Goal: Information Seeking & Learning: Learn about a topic

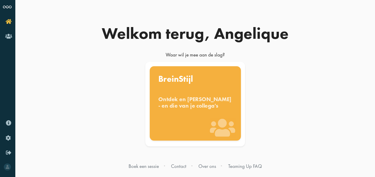
click at [198, 108] on div "Ontdek en benut jouw denkstijl - en die van je collega's" at bounding box center [195, 102] width 74 height 13
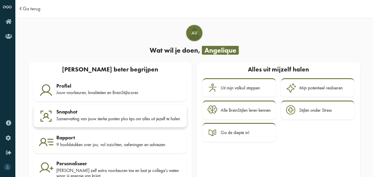
scroll to position [22, 0]
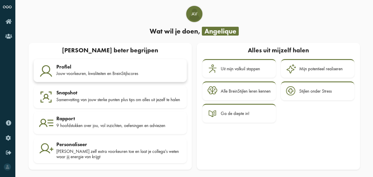
click at [110, 71] on div "Jouw voorkeuren, kwaliteiten en BreinStijlscores" at bounding box center [118, 73] width 125 height 5
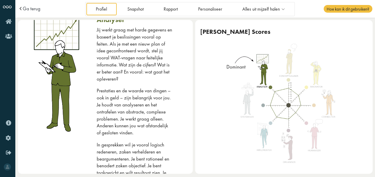
scroll to position [32, 0]
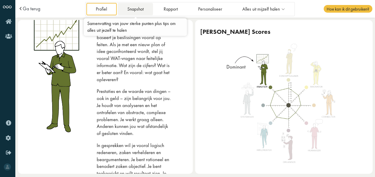
click at [144, 10] on link "Snapshot" at bounding box center [135, 9] width 35 height 12
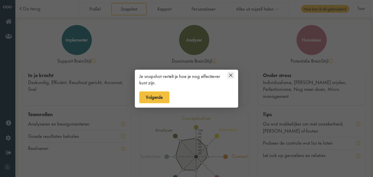
click at [231, 74] on icon at bounding box center [230, 75] width 7 height 7
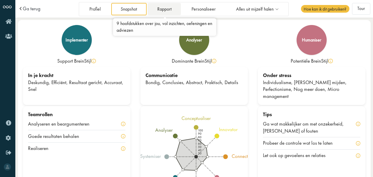
click at [163, 7] on link "Rapport" at bounding box center [163, 9] width 33 height 12
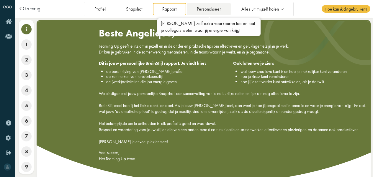
click at [209, 12] on link "Personaliseer" at bounding box center [208, 9] width 43 height 12
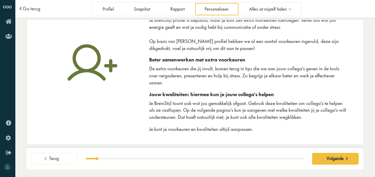
scroll to position [23, 0]
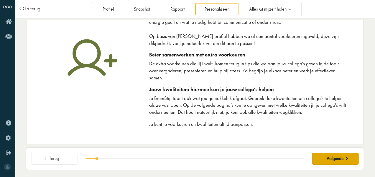
click at [341, 162] on span "Volgende" at bounding box center [335, 159] width 17 height 6
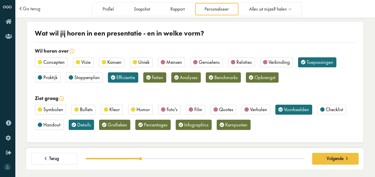
click at [141, 61] on span "Uniek" at bounding box center [143, 62] width 11 height 6
click at [86, 65] on span "Visie" at bounding box center [85, 62] width 9 height 6
click at [170, 64] on span "Mensen" at bounding box center [174, 62] width 16 height 6
click at [221, 78] on span "Benchmarks" at bounding box center [225, 77] width 23 height 6
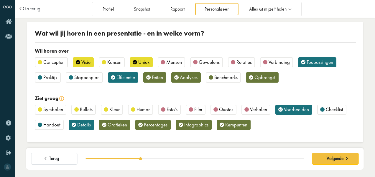
click at [138, 108] on span "Humor" at bounding box center [143, 109] width 13 height 6
click at [150, 125] on span "Percentages" at bounding box center [156, 125] width 24 height 6
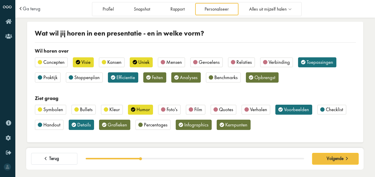
click at [121, 126] on span "Grafieken" at bounding box center [117, 125] width 19 height 6
click at [254, 111] on span "Verhalen" at bounding box center [258, 109] width 17 height 6
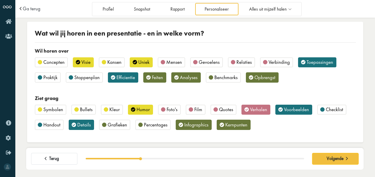
click at [327, 111] on span "Checklist" at bounding box center [334, 109] width 17 height 6
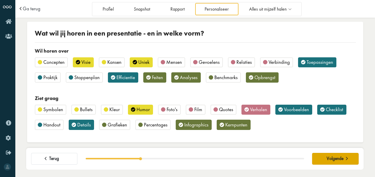
click at [347, 160] on span at bounding box center [346, 158] width 7 height 5
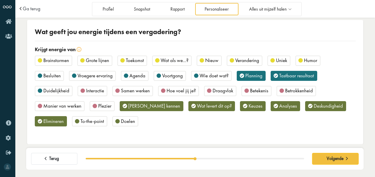
click at [313, 59] on span "Humor" at bounding box center [310, 60] width 13 height 6
click at [218, 75] on span "Wie doet wat?" at bounding box center [214, 76] width 29 height 6
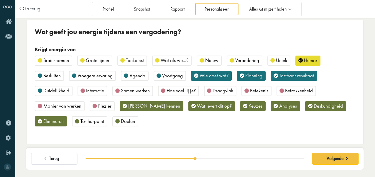
click at [137, 73] on span "Agenda" at bounding box center [137, 76] width 16 height 6
click at [63, 73] on div "Besluiten" at bounding box center [49, 76] width 29 height 10
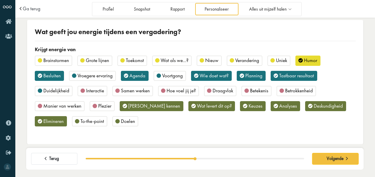
click at [57, 92] on span "Duidelijkheid" at bounding box center [56, 91] width 26 height 6
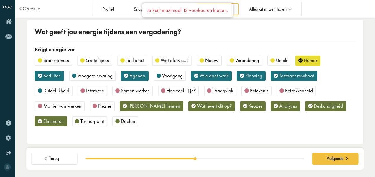
click at [305, 75] on span "Tastbaar resultaat" at bounding box center [296, 76] width 35 height 6
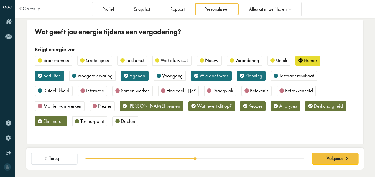
click at [65, 89] on span "Duidelijkheid" at bounding box center [56, 91] width 26 height 6
click at [91, 122] on span "To-the-point" at bounding box center [92, 121] width 24 height 6
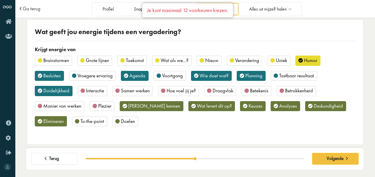
click at [56, 123] on span "Elimineren" at bounding box center [53, 121] width 20 height 6
click at [91, 120] on span "To-the-point" at bounding box center [92, 121] width 24 height 6
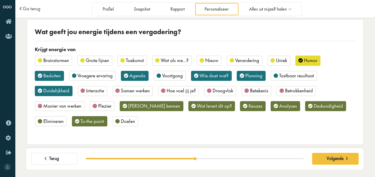
click at [121, 123] on span "Doelen" at bounding box center [128, 121] width 14 height 6
click at [341, 159] on span "Volgende" at bounding box center [335, 159] width 17 height 6
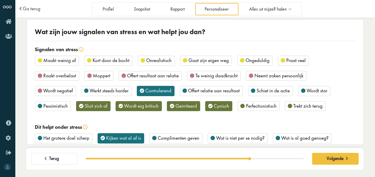
click at [200, 62] on span "Gaat zijn eigen weg" at bounding box center [208, 60] width 40 height 6
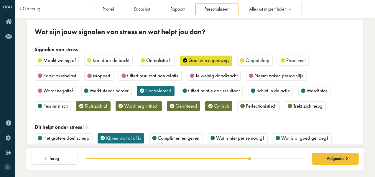
click at [63, 90] on span "Wordt negatief" at bounding box center [57, 91] width 29 height 6
click at [306, 108] on span "Trekt zich terug" at bounding box center [307, 106] width 29 height 6
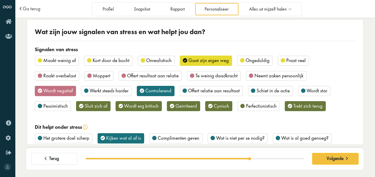
click at [59, 106] on span "Pessimistisch" at bounding box center [55, 106] width 24 height 6
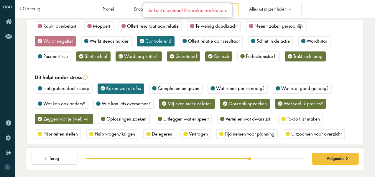
scroll to position [59, 0]
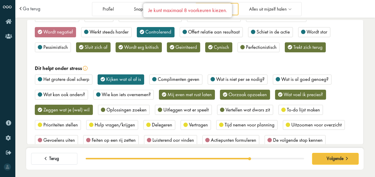
click at [172, 80] on span "Complimenten geven" at bounding box center [179, 79] width 42 height 6
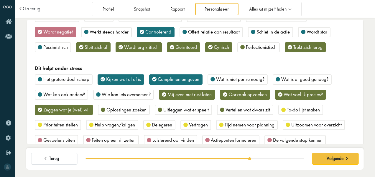
click at [305, 78] on span "Wat is al goed genoeg?" at bounding box center [304, 79] width 47 height 6
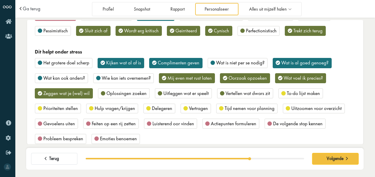
scroll to position [88, 0]
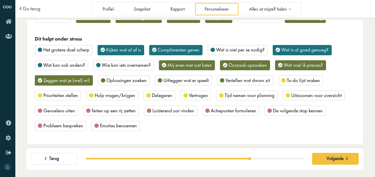
click at [166, 113] on span "Luisterend oor vinden" at bounding box center [173, 111] width 42 height 6
click at [196, 93] on span "Vertragen" at bounding box center [198, 95] width 19 height 6
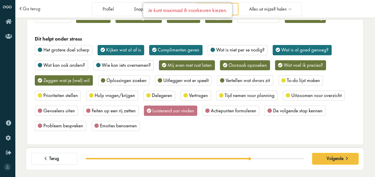
drag, startPoint x: 196, startPoint y: 93, endPoint x: 219, endPoint y: 127, distance: 40.1
click at [219, 127] on div "Het grotere doel scherp Kijken wat al af is Complimenten geven Wat is niet per …" at bounding box center [195, 90] width 321 height 91
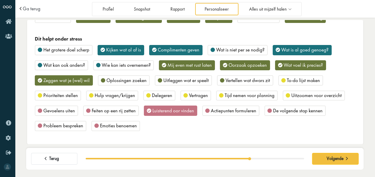
click at [293, 95] on span "Uitzoomen voor overzicht" at bounding box center [316, 95] width 50 height 6
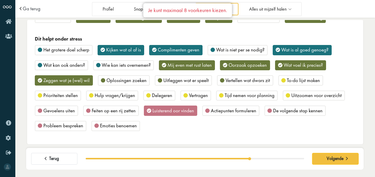
click at [188, 108] on span "Luisterend oor vinden" at bounding box center [173, 111] width 42 height 6
click at [301, 96] on span "Uitzoomen voor overzicht" at bounding box center [316, 95] width 50 height 6
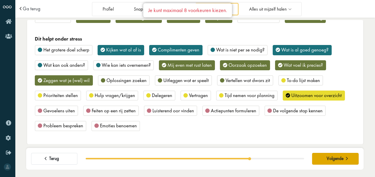
click at [331, 157] on span "Volgende" at bounding box center [335, 159] width 17 height 6
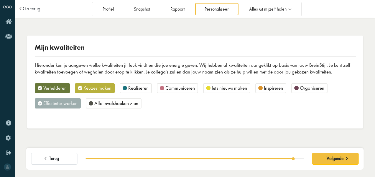
click at [318, 89] on span "Organiseren" at bounding box center [312, 88] width 24 height 6
click at [142, 90] on span "Realiseren" at bounding box center [138, 88] width 20 height 6
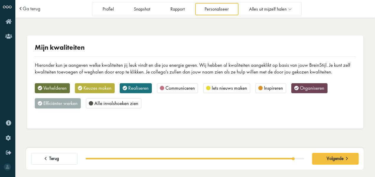
click at [128, 106] on span "Alle invalshoeken zien" at bounding box center [116, 103] width 44 height 6
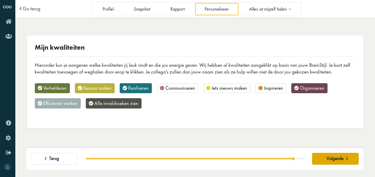
click at [333, 158] on span "Volgende" at bounding box center [335, 159] width 17 height 6
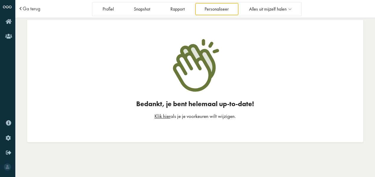
click at [166, 118] on link "Klik hier" at bounding box center [162, 116] width 16 height 6
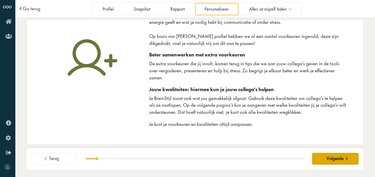
click at [340, 158] on span "Volgende" at bounding box center [335, 159] width 17 height 6
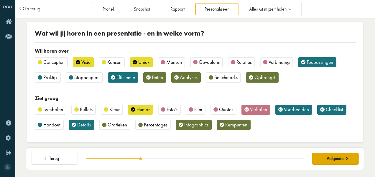
click at [340, 158] on span "Volgende" at bounding box center [335, 159] width 17 height 6
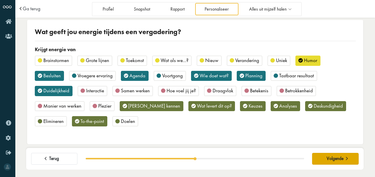
click at [340, 158] on span "Volgende" at bounding box center [335, 159] width 17 height 6
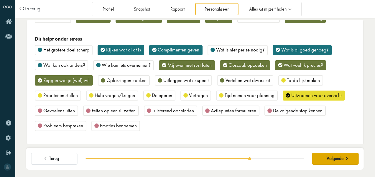
click at [340, 159] on span "Volgende" at bounding box center [335, 159] width 17 height 6
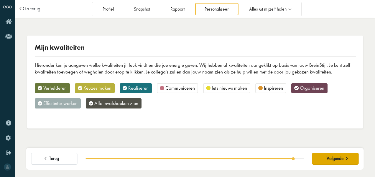
click at [340, 159] on span "Volgende" at bounding box center [335, 159] width 17 height 6
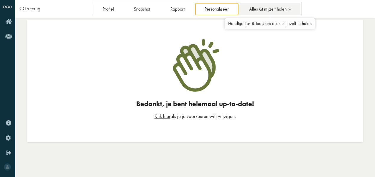
click at [270, 11] on span "Alles uit mijzelf halen" at bounding box center [267, 9] width 37 height 5
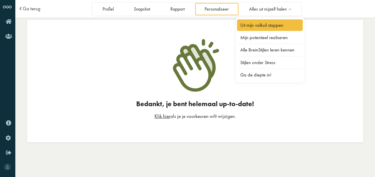
click at [261, 22] on link "Uit mijn valkuil stappen" at bounding box center [270, 24] width 66 height 11
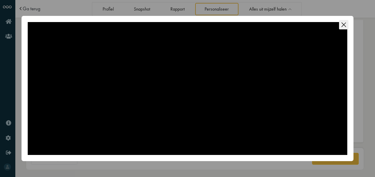
click at [345, 24] on icon "Close this dialog" at bounding box center [344, 24] width 4 height 4
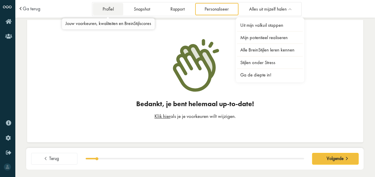
click at [103, 6] on link "Profiel" at bounding box center [108, 9] width 30 height 12
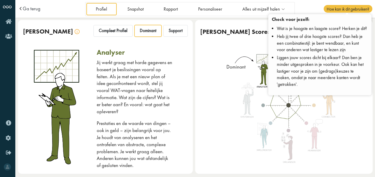
click at [351, 8] on span "Hoe kan ik dit gebruiken?" at bounding box center [348, 9] width 48 height 8
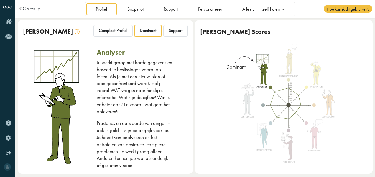
click at [351, 8] on span "Hoe kan ik dit gebruiken?" at bounding box center [348, 9] width 48 height 8
click at [351, 9] on span "Hoe kan ik dit gebruiken?" at bounding box center [348, 9] width 48 height 8
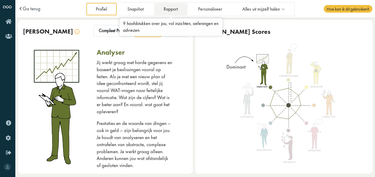
click at [177, 9] on link "Rapport" at bounding box center [170, 9] width 33 height 12
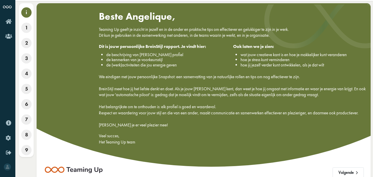
scroll to position [24, 0]
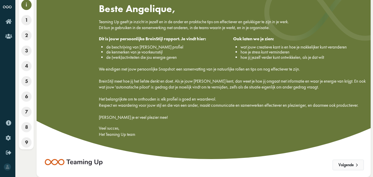
click at [346, 166] on button "Volgende" at bounding box center [347, 165] width 31 height 11
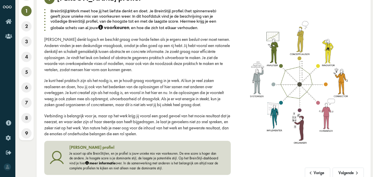
scroll to position [41, 0]
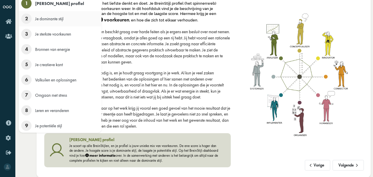
click at [24, 17] on span "2" at bounding box center [26, 19] width 10 height 10
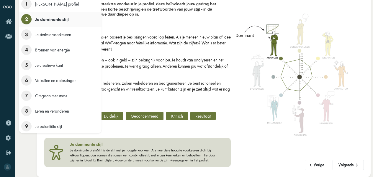
scroll to position [41, 0]
click at [53, 35] on span "Je sterkste voorkeuren" at bounding box center [53, 35] width 36 height 6
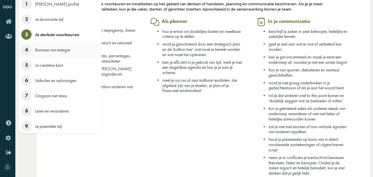
click at [55, 50] on span "Bronnen van energie" at bounding box center [52, 50] width 35 height 6
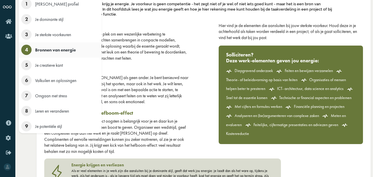
click at [56, 65] on span "Je creatieve kant" at bounding box center [49, 66] width 28 height 6
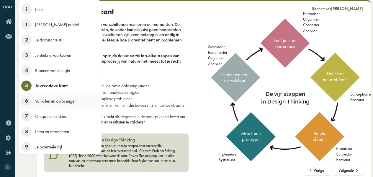
click at [63, 100] on span "Valkuilen en oplossingen" at bounding box center [55, 101] width 41 height 6
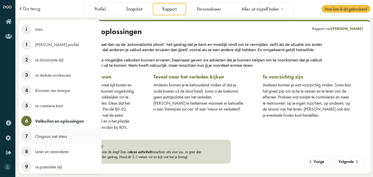
click at [52, 135] on span "Omgaan met stress" at bounding box center [51, 137] width 32 height 6
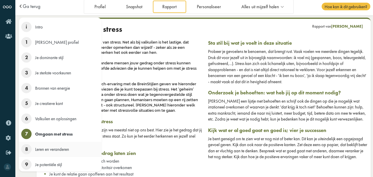
click at [53, 150] on span "Leren en veranderen" at bounding box center [52, 150] width 34 height 6
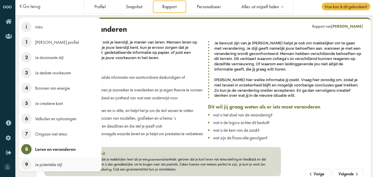
click at [28, 166] on span "9" at bounding box center [26, 165] width 10 height 10
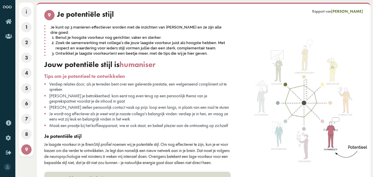
scroll to position [0, 0]
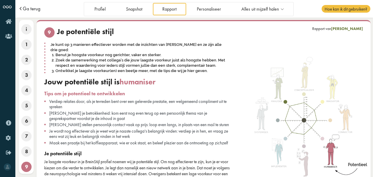
click at [23, 9] on span "Ga terug" at bounding box center [32, 8] width 18 height 5
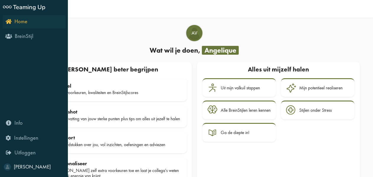
click at [11, 22] on icon "Home" at bounding box center [17, 22] width 22 height 6
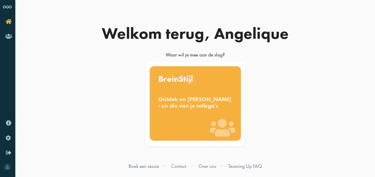
click at [188, 106] on div "Ontdek en [PERSON_NAME] - en die van je collega's" at bounding box center [195, 102] width 74 height 13
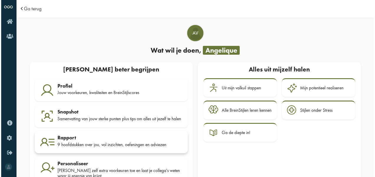
scroll to position [22, 0]
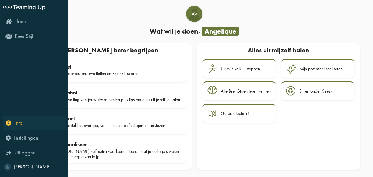
click at [18, 124] on span "Info" at bounding box center [18, 123] width 8 height 7
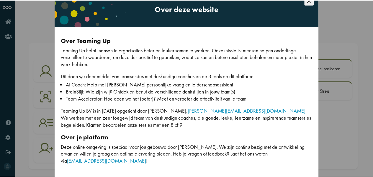
scroll to position [21, 0]
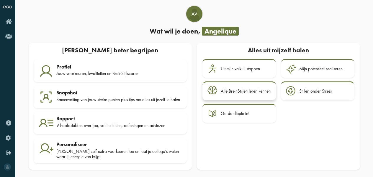
click at [254, 89] on div "Alle BreinStijlen leren kennen" at bounding box center [246, 91] width 50 height 5
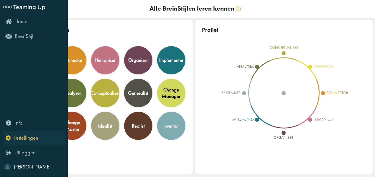
click at [7, 138] on icon "Instellingen" at bounding box center [22, 138] width 33 height 6
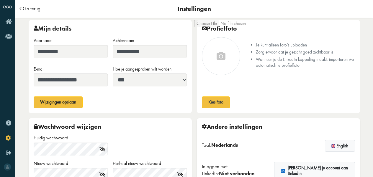
click at [32, 9] on span "Ga terug" at bounding box center [32, 8] width 18 height 5
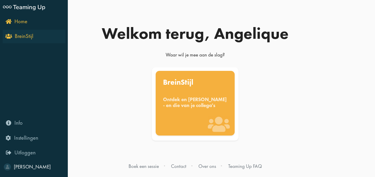
click at [11, 35] on icon "BreinStijl" at bounding box center [19, 36] width 27 height 6
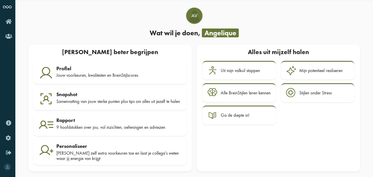
scroll to position [22, 0]
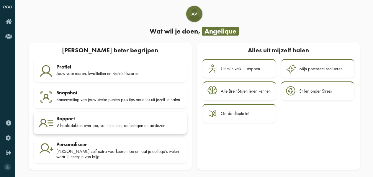
click at [134, 124] on div "9 hoofdstukken over jou, vol inzichten, oefeningen en adviezen" at bounding box center [118, 125] width 125 height 5
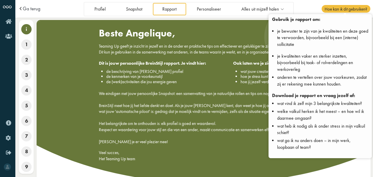
click at [351, 8] on span "Hoe kan ik dit gebruiken?" at bounding box center [345, 9] width 48 height 8
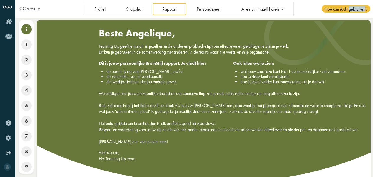
click at [351, 8] on span "Hoe kan ik dit gebruiken?" at bounding box center [345, 9] width 48 height 8
drag, startPoint x: 351, startPoint y: 8, endPoint x: 330, endPoint y: 11, distance: 20.6
click at [330, 11] on span "Hoe kan ik dit gebruiken?" at bounding box center [345, 9] width 48 height 8
drag, startPoint x: 330, startPoint y: 11, endPoint x: 322, endPoint y: 20, distance: 12.1
click at [321, 19] on div "Ga terug Profiel Snapshot Rapport Personaliseer Alles uit mijzelf halen Uit mij…" at bounding box center [193, 88] width 357 height 177
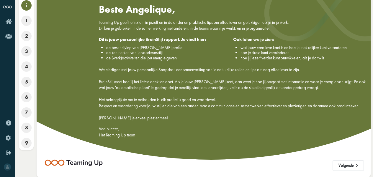
scroll to position [24, 0]
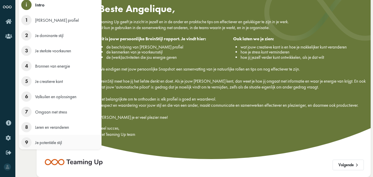
click at [26, 143] on span "9" at bounding box center [26, 143] width 10 height 10
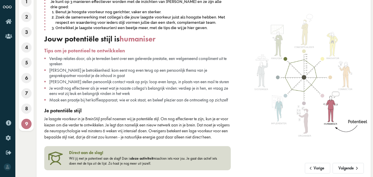
scroll to position [57, 0]
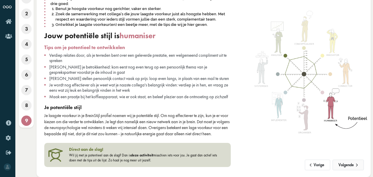
click at [349, 167] on button "Volgende" at bounding box center [347, 165] width 31 height 11
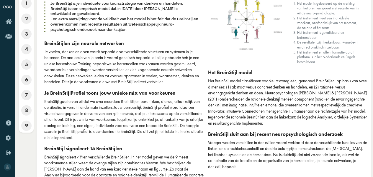
scroll to position [0, 0]
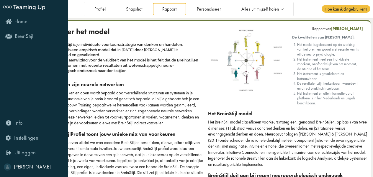
click at [8, 166] on icon at bounding box center [8, 168] width 4 height 6
click at [42, 36] on link "BreinStijl" at bounding box center [34, 37] width 63 height 14
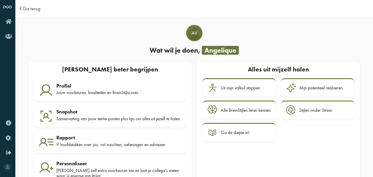
scroll to position [22, 0]
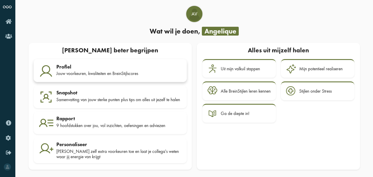
click at [94, 71] on div "Jouw voorkeuren, kwaliteiten en BreinStijlscores" at bounding box center [118, 73] width 125 height 5
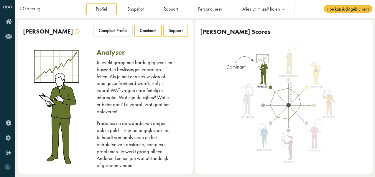
click at [181, 30] on div "Support" at bounding box center [175, 31] width 24 height 12
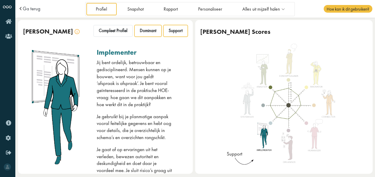
click at [152, 32] on span "Dominant" at bounding box center [148, 31] width 17 height 6
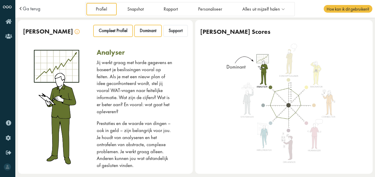
click at [115, 30] on span "Compleet Profiel" at bounding box center [113, 31] width 29 height 6
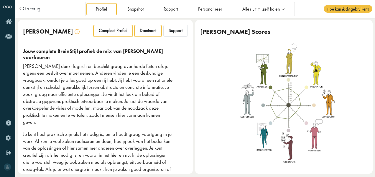
click at [143, 34] on div "Dominant" at bounding box center [147, 31] width 27 height 12
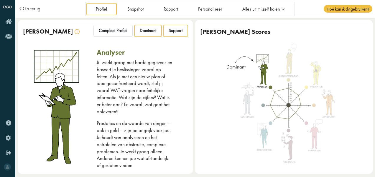
click at [172, 31] on span "Support" at bounding box center [176, 31] width 14 height 6
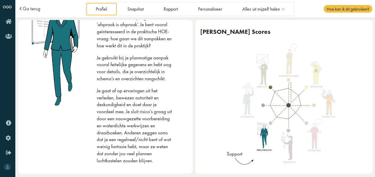
scroll to position [118, 0]
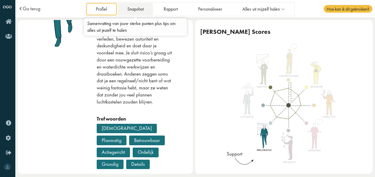
click at [131, 7] on link "Snapshot" at bounding box center [135, 9] width 35 height 12
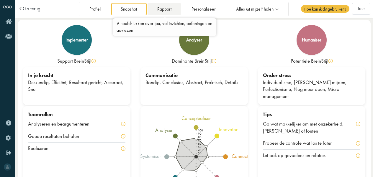
click at [168, 11] on link "Rapport" at bounding box center [163, 9] width 33 height 12
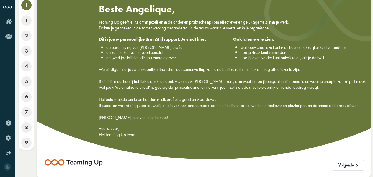
scroll to position [24, 0]
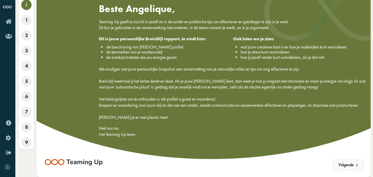
click at [352, 167] on button "Volgende" at bounding box center [347, 165] width 31 height 11
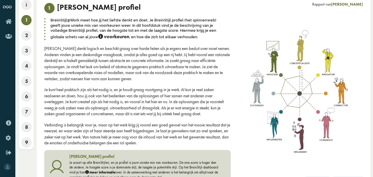
scroll to position [41, 0]
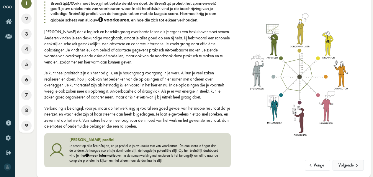
click at [350, 165] on button "Volgende" at bounding box center [347, 165] width 31 height 11
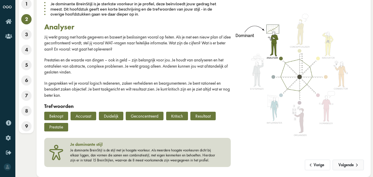
click at [350, 167] on button "Volgende" at bounding box center [347, 165] width 31 height 11
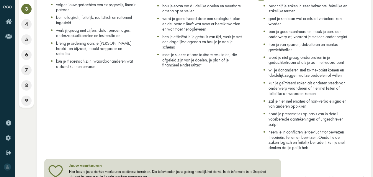
scroll to position [88, 0]
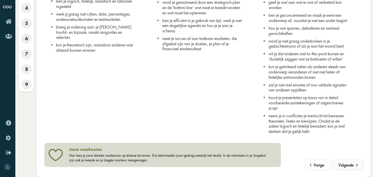
click at [346, 163] on button "Volgende" at bounding box center [347, 165] width 31 height 11
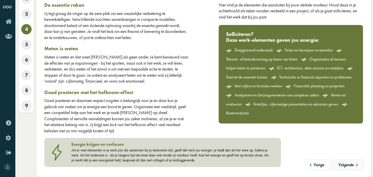
click at [345, 164] on button "Volgende" at bounding box center [347, 165] width 31 height 11
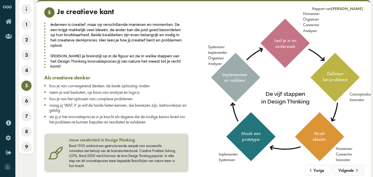
click at [350, 167] on button "Volgende" at bounding box center [347, 170] width 31 height 11
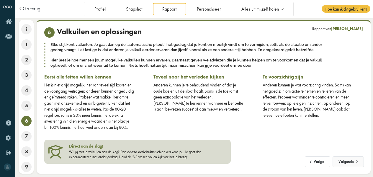
click at [349, 167] on button "Volgende" at bounding box center [347, 162] width 31 height 11
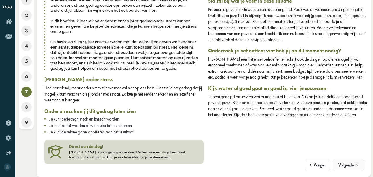
click at [349, 167] on button "Volgende" at bounding box center [347, 165] width 31 height 11
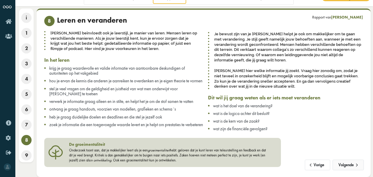
click at [353, 165] on button "Volgende" at bounding box center [347, 165] width 31 height 11
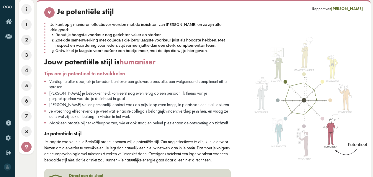
scroll to position [57, 0]
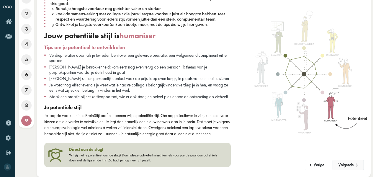
click at [351, 167] on button "Volgende" at bounding box center [347, 165] width 31 height 11
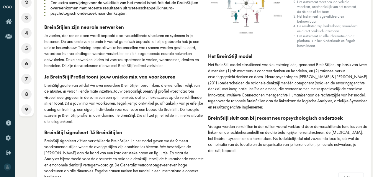
click at [351, 167] on div "De kwaliteiten van BreinStijl: Het model is gebaseerd op de werking van het bre…" at bounding box center [285, 75] width 164 height 211
